Goal: Transaction & Acquisition: Book appointment/travel/reservation

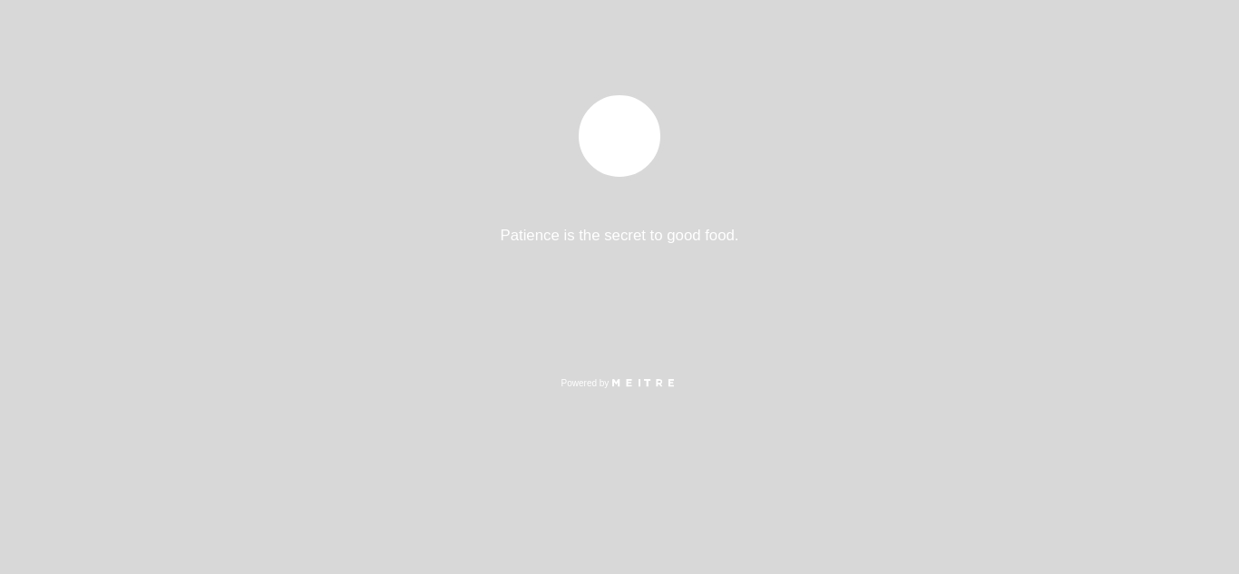
select select "pt"
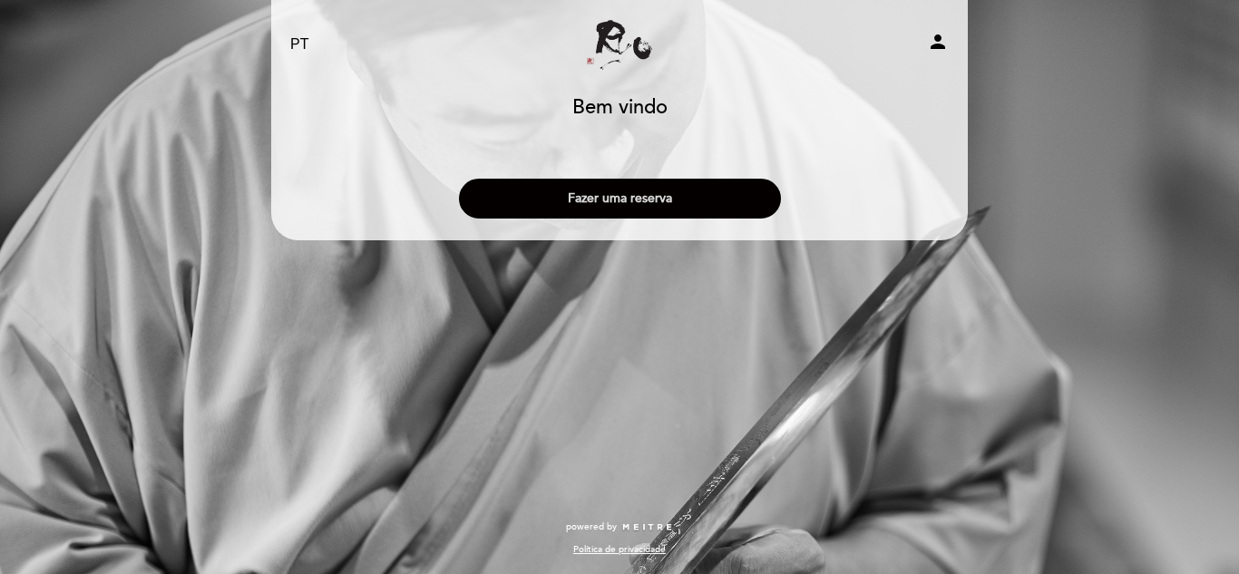
click at [640, 206] on button "Fazer uma reserva" at bounding box center [620, 199] width 322 height 40
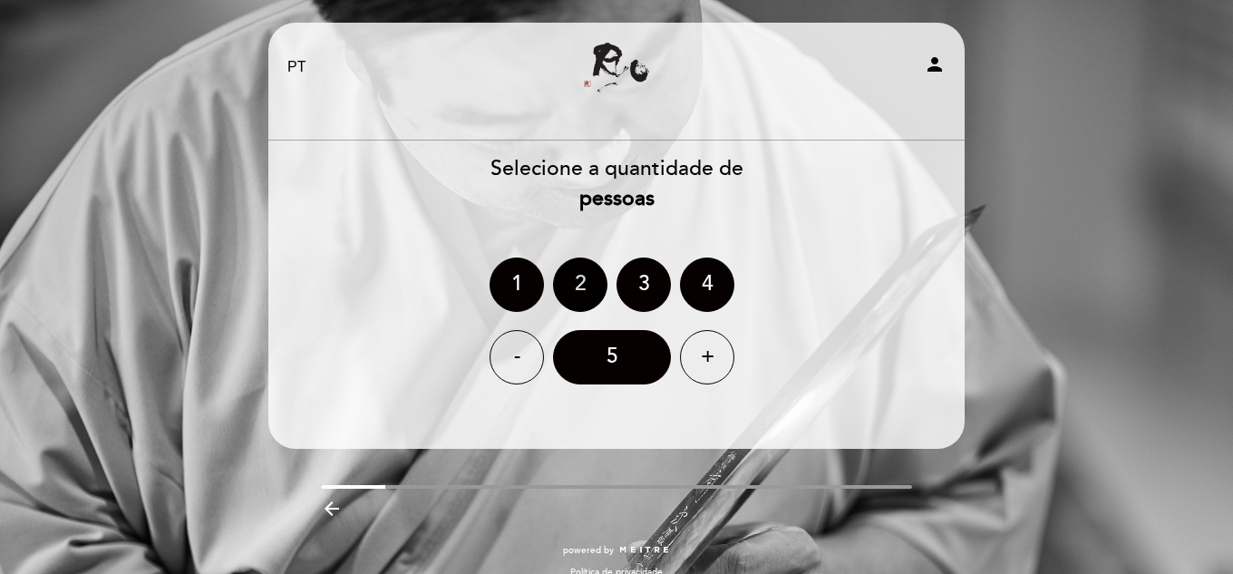
click at [571, 293] on div "2" at bounding box center [580, 285] width 54 height 54
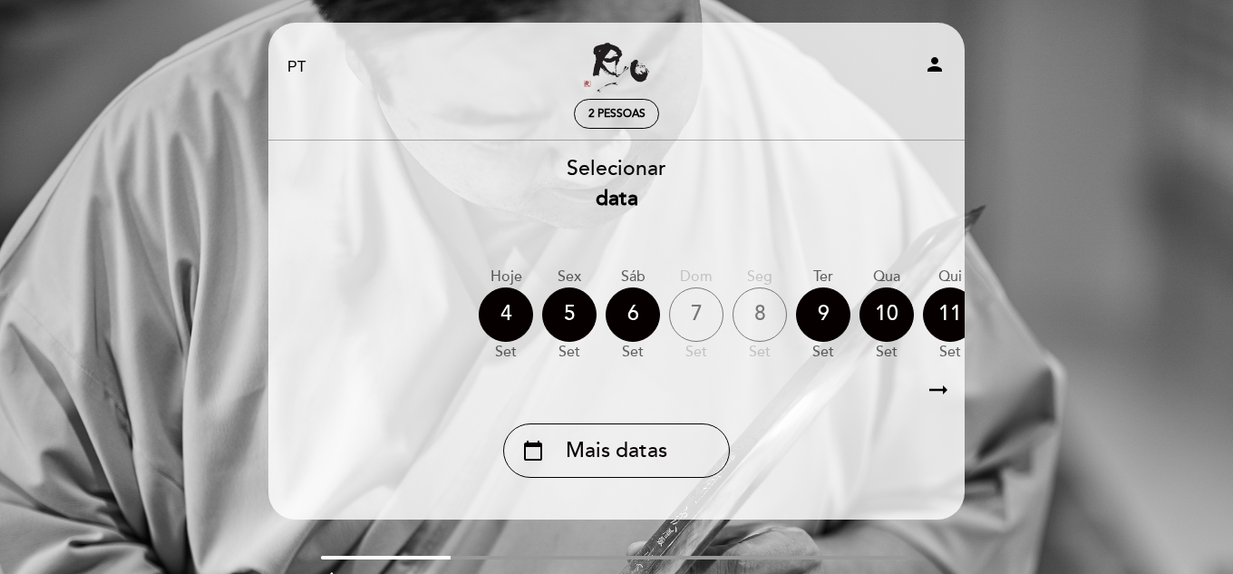
click at [764, 311] on div "8" at bounding box center [760, 314] width 54 height 54
click at [941, 396] on icon "arrow_right_alt" at bounding box center [938, 390] width 27 height 39
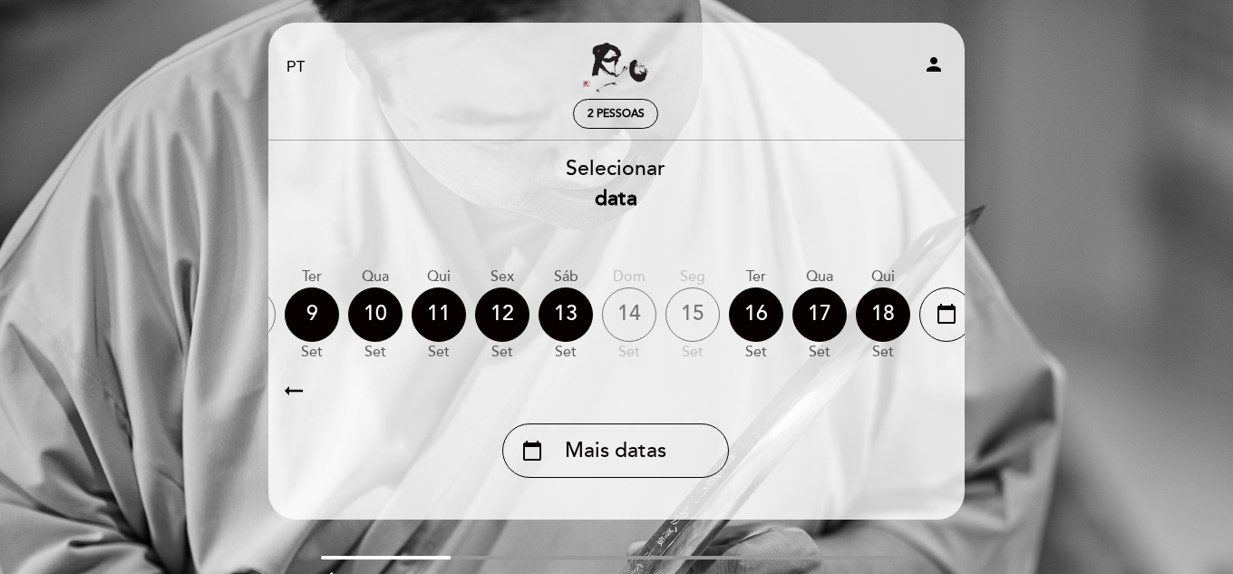
scroll to position [0, 529]
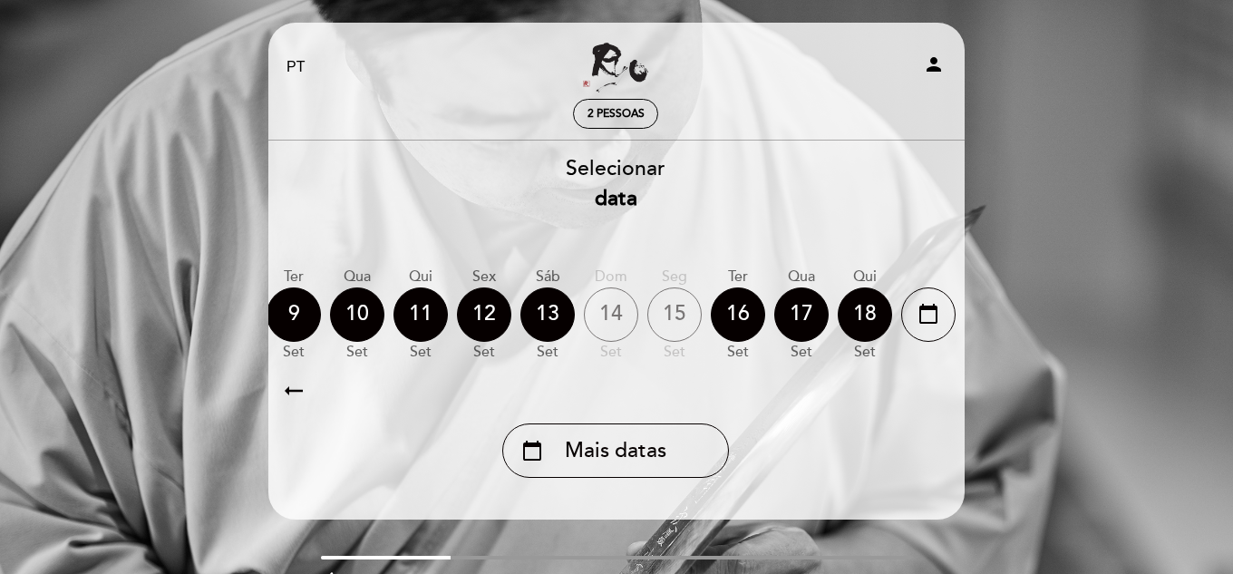
click at [290, 394] on icon "arrow_right_alt" at bounding box center [293, 390] width 27 height 39
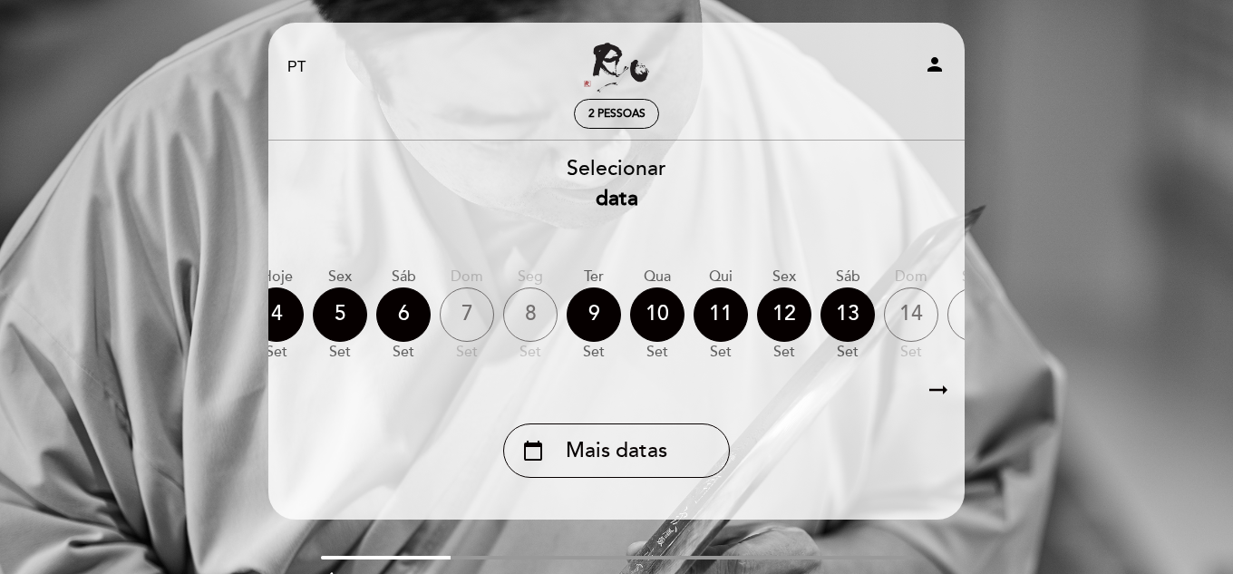
scroll to position [0, 5]
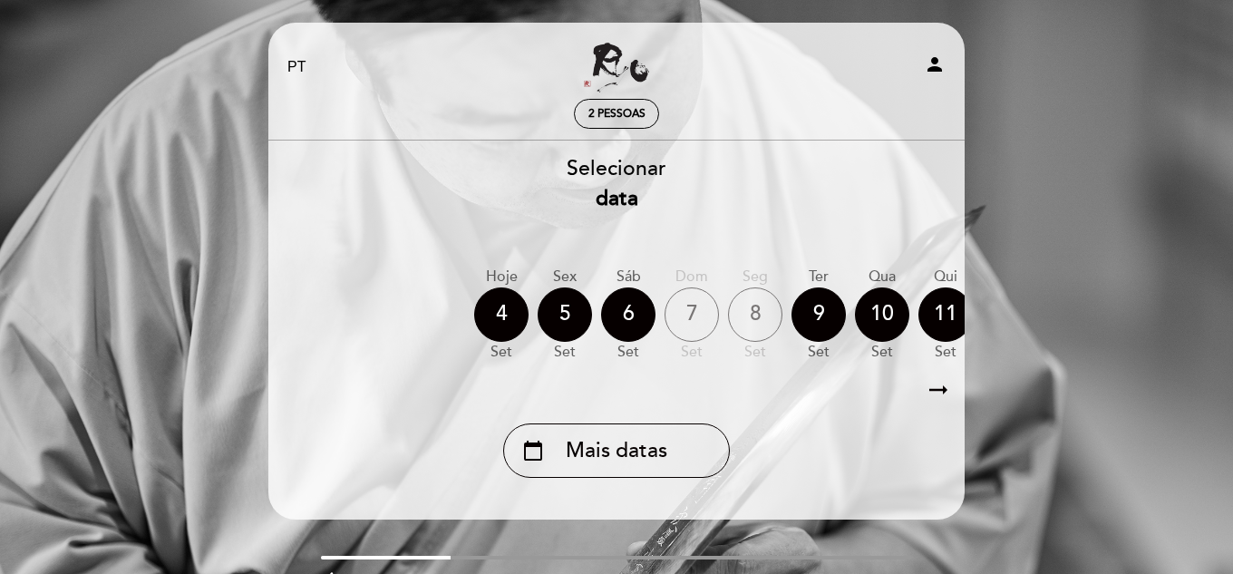
click at [770, 305] on div "8" at bounding box center [755, 314] width 54 height 54
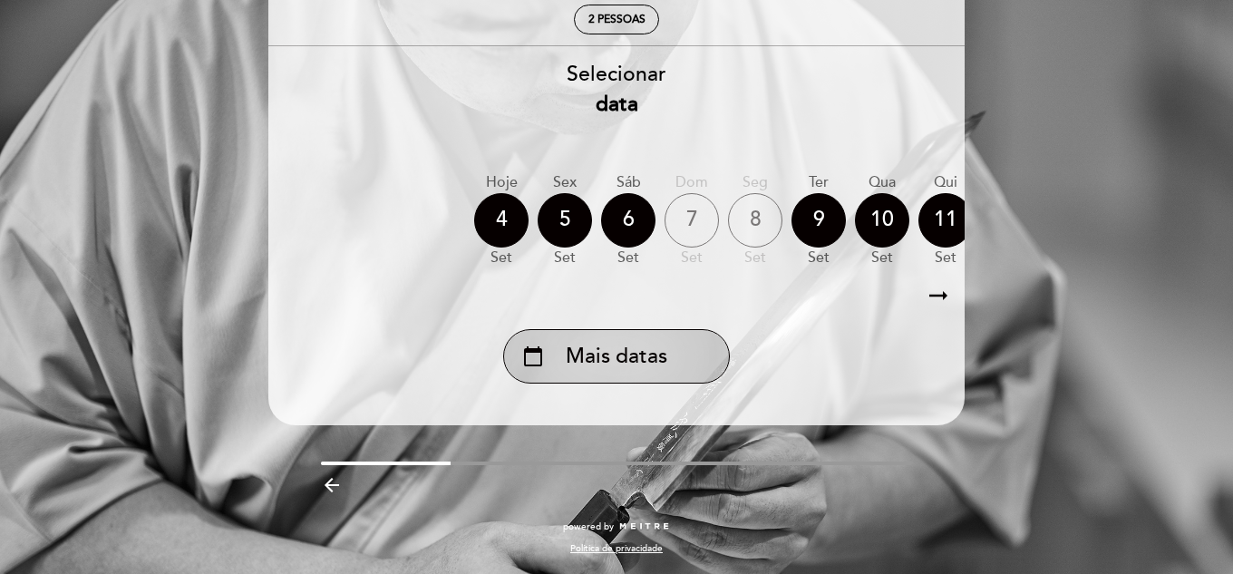
click at [640, 352] on span "Mais datas" at bounding box center [617, 357] width 102 height 30
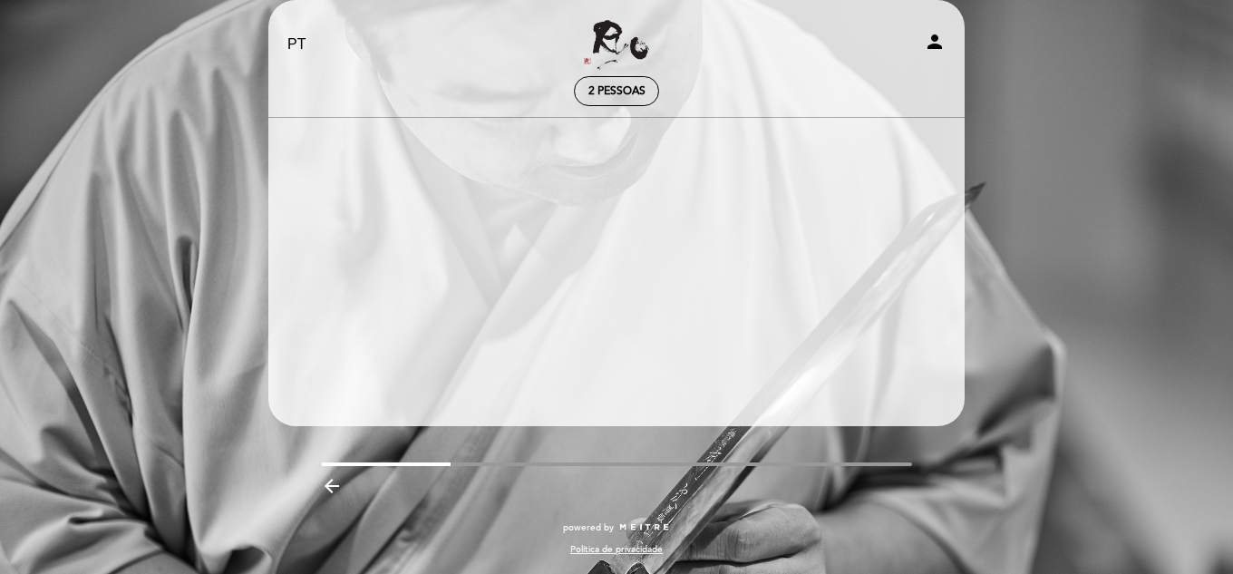
scroll to position [23, 0]
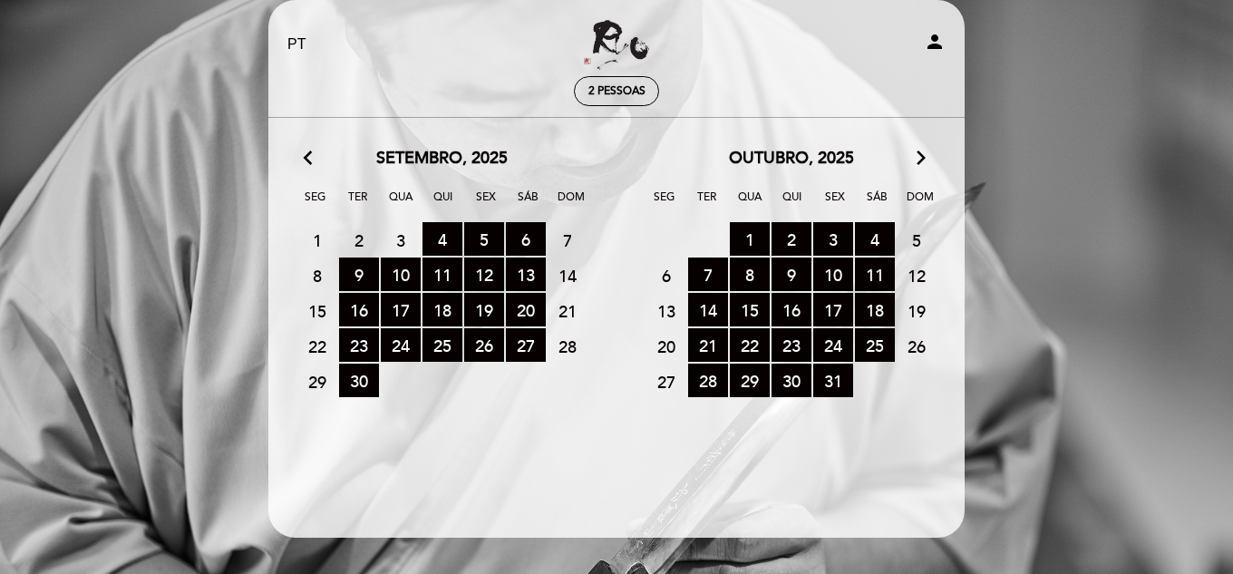
click at [316, 274] on span "8" at bounding box center [317, 275] width 40 height 34
click at [565, 239] on span "7" at bounding box center [568, 240] width 40 height 34
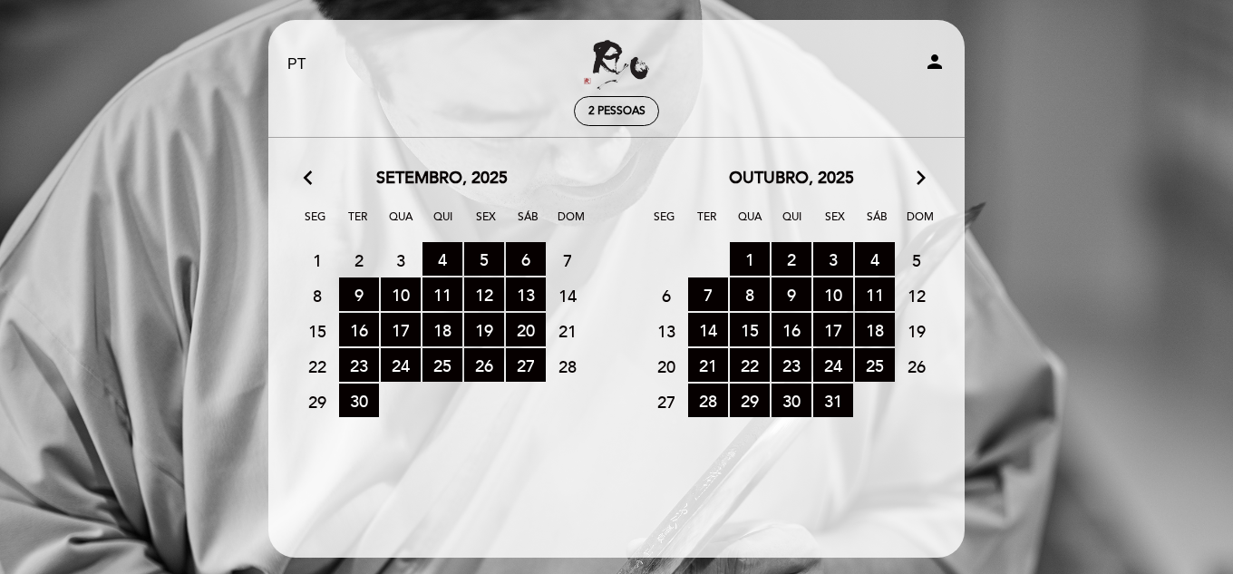
scroll to position [0, 0]
